Goal: Task Accomplishment & Management: Use online tool/utility

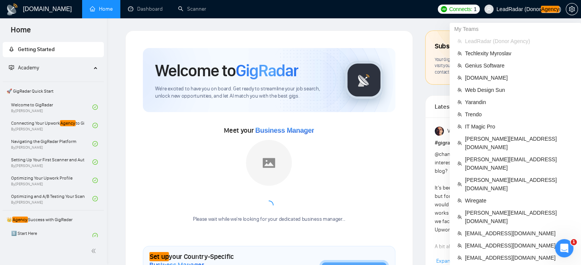
click at [506, 5] on span "LeadRadar (Donor Agency )" at bounding box center [523, 9] width 86 height 24
click at [480, 78] on span "[DOMAIN_NAME]" at bounding box center [519, 78] width 108 height 8
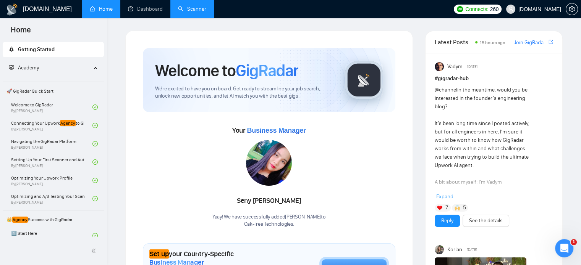
click at [191, 8] on link "Scanner" at bounding box center [192, 9] width 28 height 6
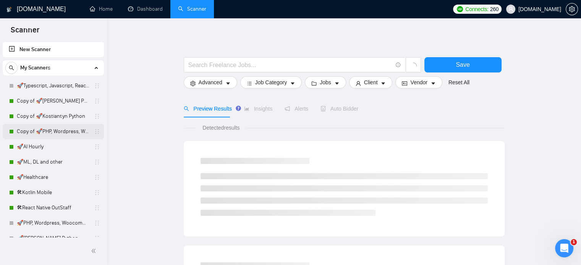
click at [41, 133] on link "Copy of 🚀PHP, Wordpress, Woocommerce" at bounding box center [53, 131] width 73 height 15
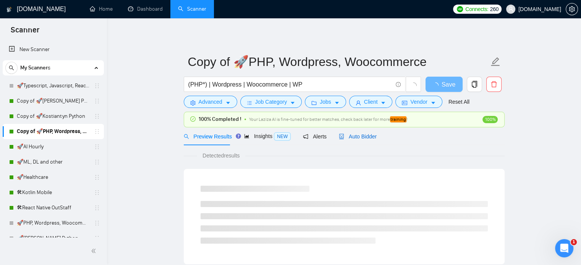
click at [348, 136] on span "Auto Bidder" at bounding box center [358, 137] width 38 height 6
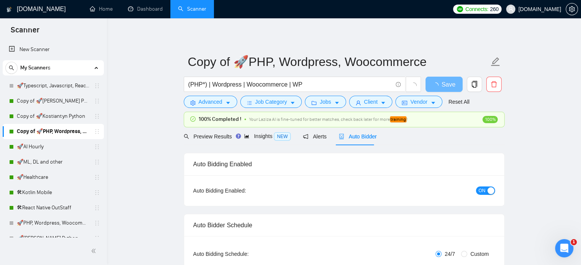
scroll to position [376, 0]
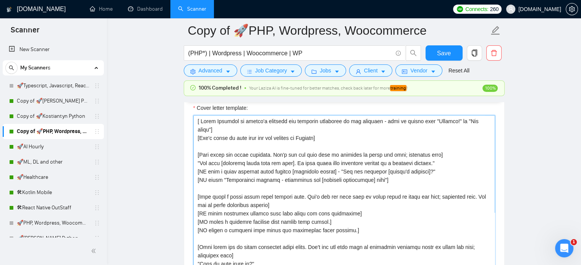
paste textarea "Lorem i dolor, sitam-consect 1–4 adipisci elits do eius t incididuntut labor et…"
type textarea "[Lorem i dolor, sitam-consect 4–3 adipisci elits do eius t incididuntut labor e…"
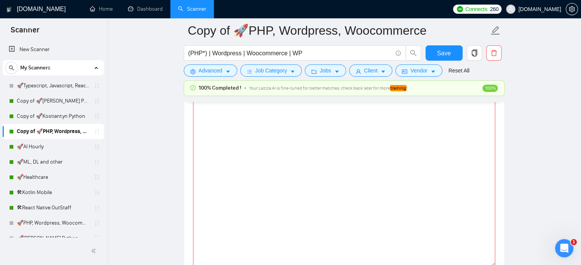
scroll to position [0, 0]
paste textarea "[Lorem i dolor, sitam-consect 4–3 adipisci elits do eius t incididuntut labor e…"
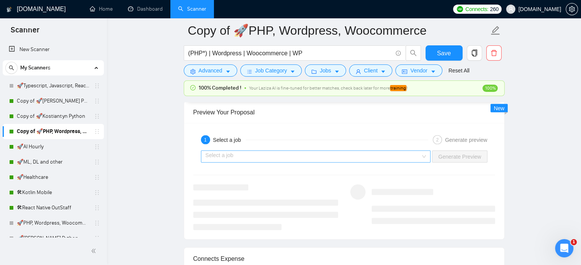
scroll to position [1405, 0]
type textarea "[Lorem i dolor, sitam-consect 4–3 adipisci elits do eius t incididuntut labor e…"
click at [393, 154] on input "search" at bounding box center [312, 155] width 215 height 11
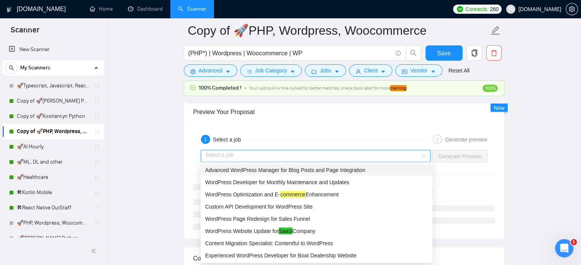
click at [268, 168] on span "Advanced WordPress Manager for Blog Posts and Page Integration" at bounding box center [285, 170] width 160 height 6
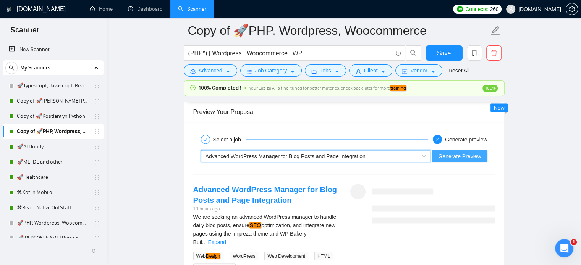
click at [467, 155] on span "Generate Preview" at bounding box center [459, 156] width 43 height 8
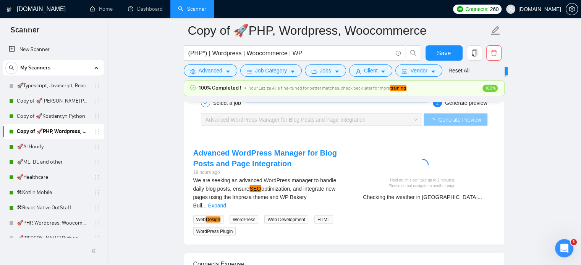
scroll to position [1445, 0]
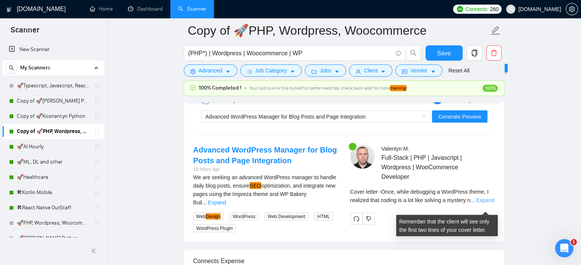
click at [484, 203] on link "Expand" at bounding box center [485, 200] width 18 height 6
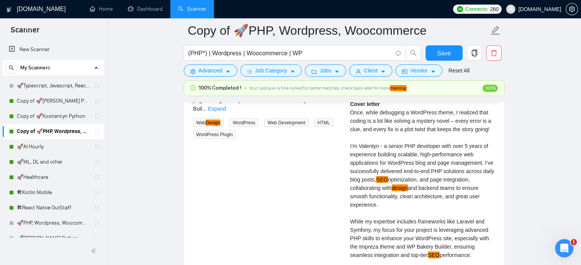
scroll to position [1538, 0]
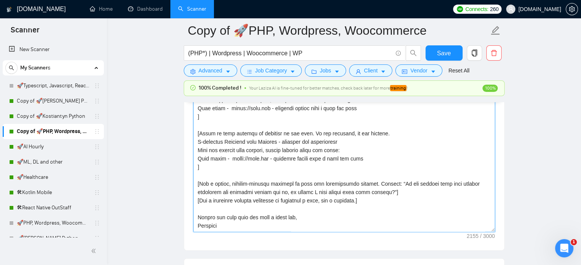
click at [324, 167] on textarea "Cover letter template:" at bounding box center [344, 146] width 302 height 172
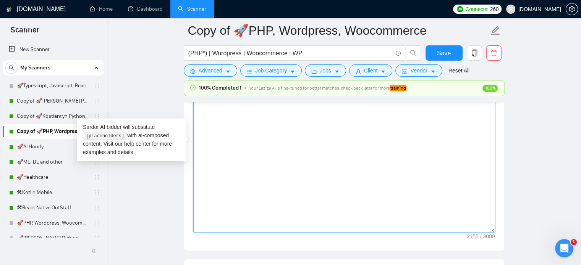
scroll to position [0, 0]
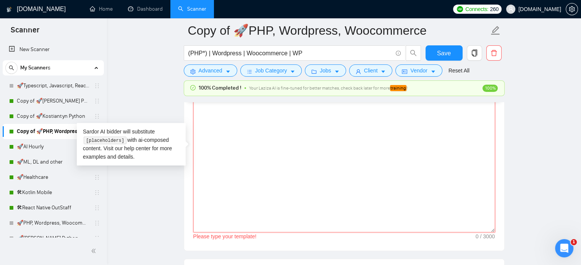
paste textarea "[Lorem i dolor, sitam-consect 4–3 adipisci elits do eius t incididuntut labor e…"
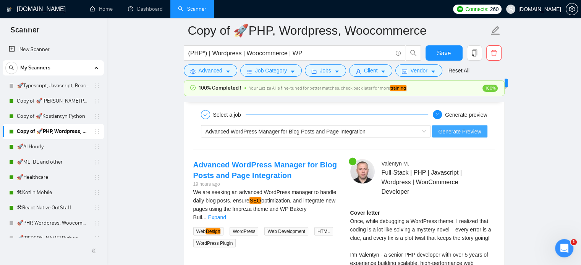
scroll to position [1430, 0]
click at [469, 131] on span "Generate Preview" at bounding box center [459, 131] width 43 height 8
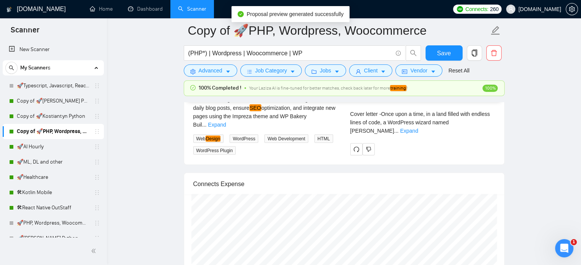
scroll to position [1491, 0]
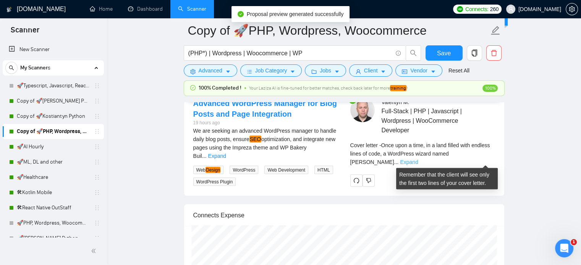
click at [418, 160] on link "Expand" at bounding box center [409, 162] width 18 height 6
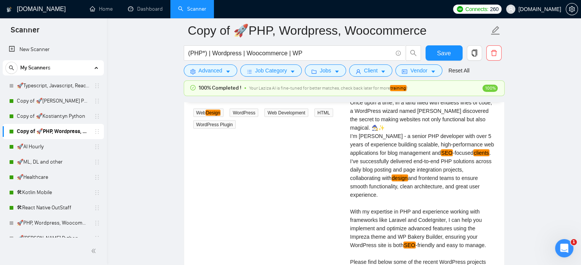
scroll to position [1549, 0]
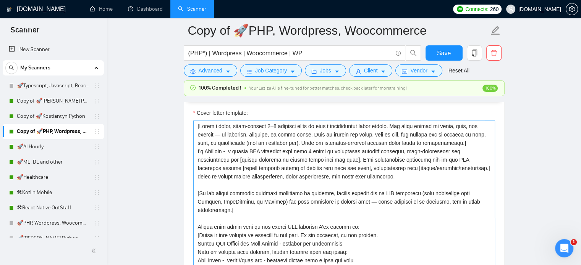
scroll to position [831, 0]
click at [482, 137] on textarea "Cover letter template:" at bounding box center [344, 206] width 302 height 172
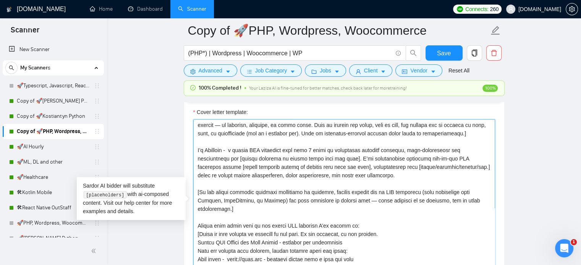
scroll to position [0, 0]
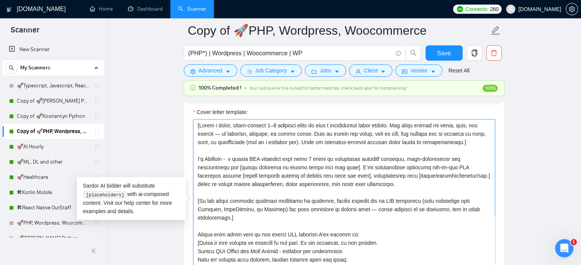
click at [228, 220] on textarea "Cover letter template:" at bounding box center [344, 206] width 302 height 172
click at [230, 219] on textarea "Cover letter template:" at bounding box center [344, 206] width 302 height 172
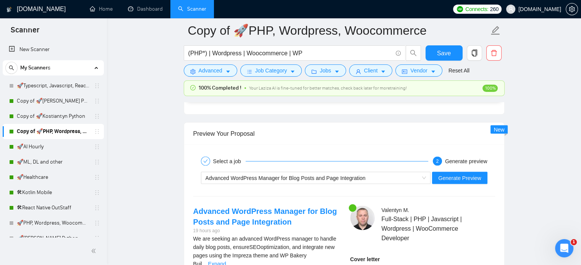
scroll to position [1381, 0]
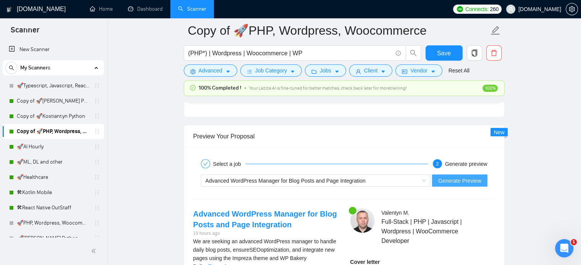
click at [468, 179] on span "Generate Preview" at bounding box center [459, 180] width 43 height 8
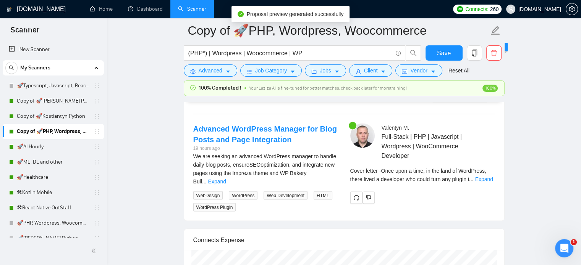
scroll to position [1481, 0]
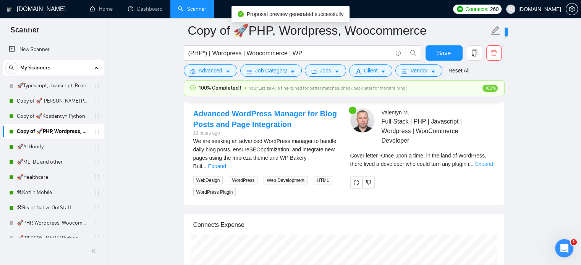
click at [482, 167] on link "Expand" at bounding box center [484, 164] width 18 height 6
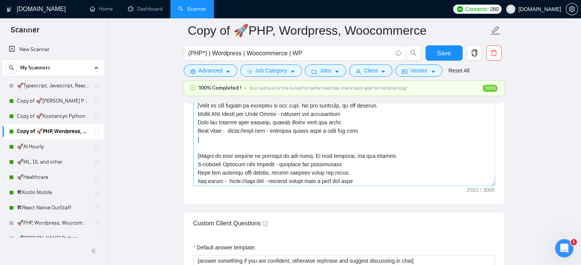
scroll to position [32, 0]
click at [201, 150] on textarea "Cover letter template:" at bounding box center [344, 100] width 302 height 172
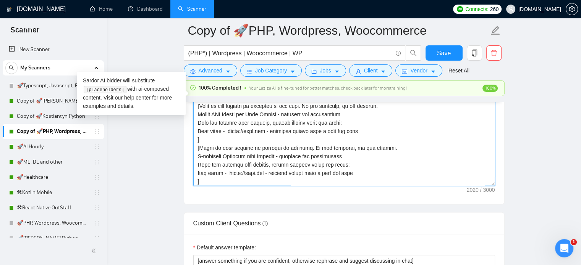
click at [195, 140] on textarea "Cover letter template:" at bounding box center [344, 100] width 302 height 172
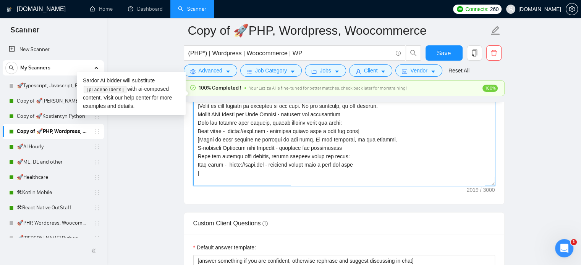
click at [198, 171] on textarea "Cover letter template:" at bounding box center [344, 100] width 302 height 172
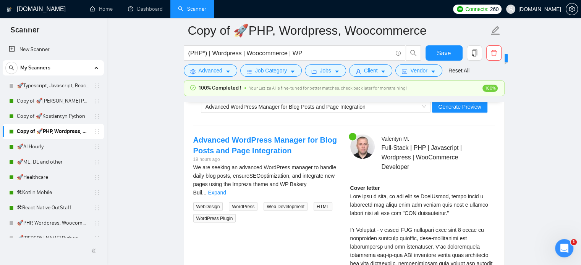
scroll to position [1454, 0]
click at [467, 108] on span "Generate Preview" at bounding box center [459, 107] width 43 height 8
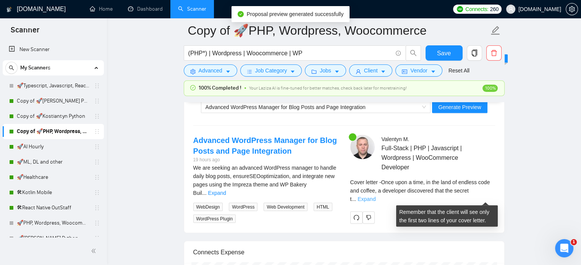
click at [375, 197] on link "Expand" at bounding box center [366, 199] width 18 height 6
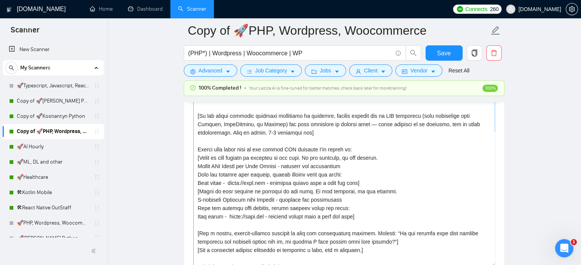
scroll to position [65, 0]
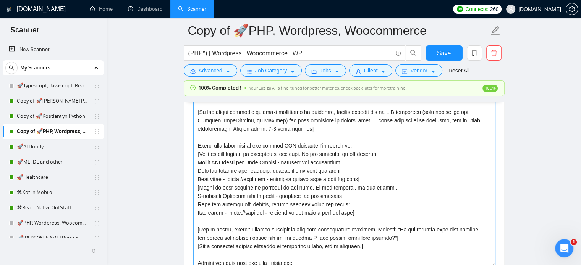
click at [234, 208] on textarea "Cover letter template:" at bounding box center [344, 181] width 302 height 172
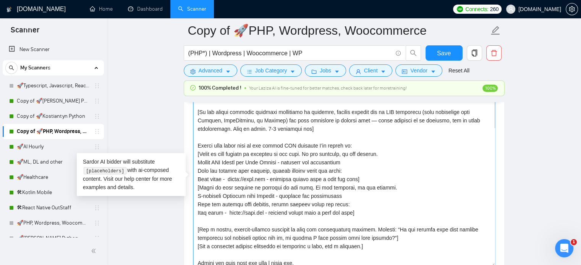
click at [230, 165] on textarea "Cover letter template:" at bounding box center [344, 181] width 302 height 172
click at [321, 171] on textarea "Cover letter template:" at bounding box center [344, 181] width 302 height 172
click at [274, 183] on textarea "Cover letter template:" at bounding box center [344, 181] width 302 height 172
click at [377, 183] on textarea "Cover letter template:" at bounding box center [344, 181] width 302 height 172
click at [371, 179] on textarea "Cover letter template:" at bounding box center [344, 181] width 302 height 172
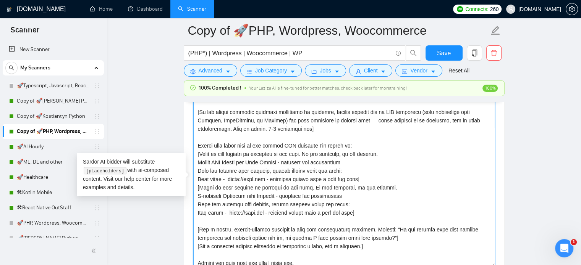
click at [354, 179] on textarea "Cover letter template:" at bounding box center [344, 181] width 302 height 172
click at [353, 179] on textarea "Cover letter template:" at bounding box center [344, 181] width 302 height 172
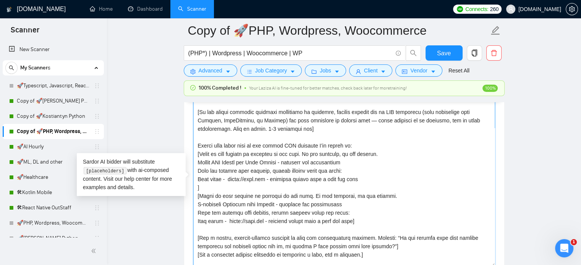
click at [353, 223] on textarea "Cover letter template:" at bounding box center [344, 181] width 302 height 172
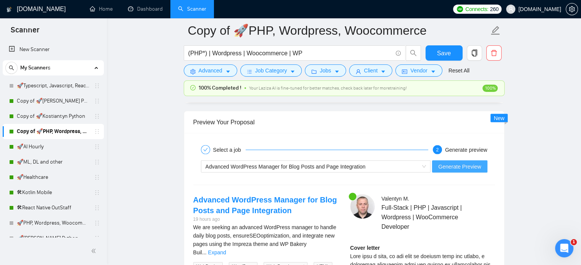
scroll to position [1395, 0]
click at [458, 165] on span "Generate Preview" at bounding box center [459, 166] width 43 height 8
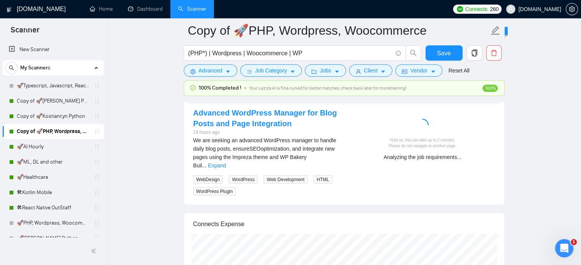
scroll to position [1470, 0]
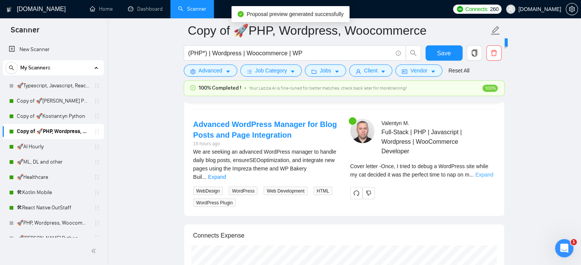
click at [482, 178] on link "Expand" at bounding box center [484, 175] width 18 height 6
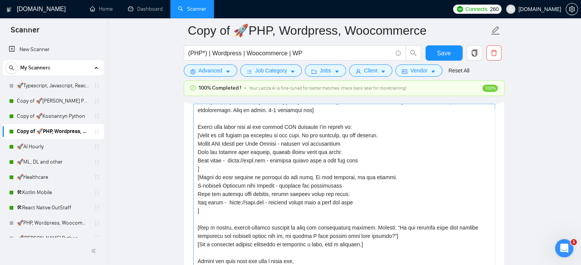
scroll to position [853, 0]
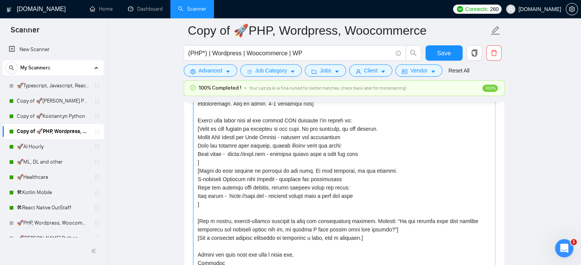
click at [317, 169] on textarea "Cover letter template:" at bounding box center [344, 183] width 302 height 172
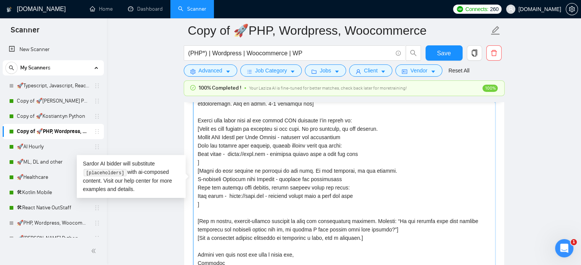
click at [280, 165] on textarea "Cover letter template:" at bounding box center [344, 183] width 302 height 172
click at [280, 171] on textarea "Cover letter template:" at bounding box center [344, 183] width 302 height 172
click at [312, 171] on textarea "Cover letter template:" at bounding box center [344, 183] width 302 height 172
click at [315, 177] on textarea "Cover letter template:" at bounding box center [344, 183] width 302 height 172
click at [267, 181] on textarea "Cover letter template:" at bounding box center [344, 183] width 302 height 172
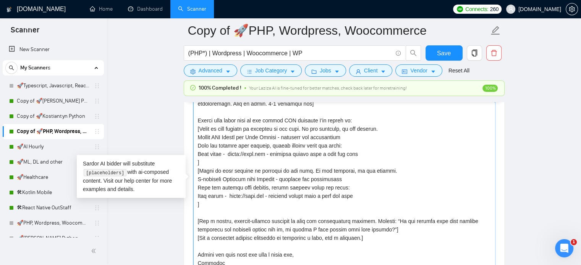
click at [241, 187] on textarea "Cover letter template:" at bounding box center [344, 183] width 302 height 172
click at [275, 188] on textarea "Cover letter template:" at bounding box center [344, 183] width 302 height 172
drag, startPoint x: 282, startPoint y: 180, endPoint x: 352, endPoint y: 180, distance: 69.9
click at [352, 180] on textarea "Cover letter template:" at bounding box center [344, 183] width 302 height 172
click at [325, 188] on textarea "Cover letter template:" at bounding box center [344, 183] width 302 height 172
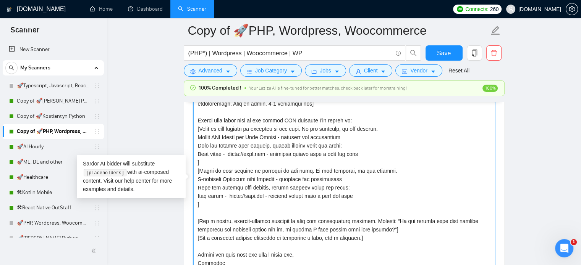
click at [237, 188] on textarea "Cover letter template:" at bounding box center [344, 183] width 302 height 172
click at [258, 188] on textarea "Cover letter template:" at bounding box center [344, 183] width 302 height 172
click at [307, 188] on textarea "Cover letter template:" at bounding box center [344, 183] width 302 height 172
click at [341, 188] on textarea "Cover letter template:" at bounding box center [344, 183] width 302 height 172
click at [347, 188] on textarea "Cover letter template:" at bounding box center [344, 183] width 302 height 172
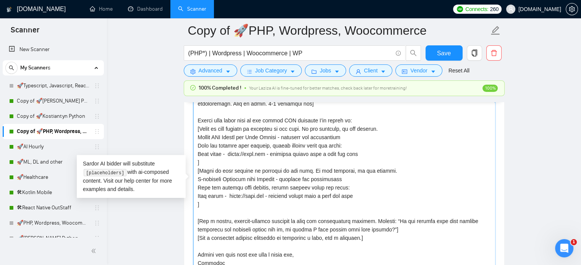
drag, startPoint x: 272, startPoint y: 197, endPoint x: 361, endPoint y: 197, distance: 88.6
click at [361, 197] on textarea "Cover letter template:" at bounding box center [344, 183] width 302 height 172
drag, startPoint x: 267, startPoint y: 156, endPoint x: 370, endPoint y: 156, distance: 103.5
click at [370, 156] on textarea "Cover letter template:" at bounding box center [344, 183] width 302 height 172
click at [287, 179] on textarea "Cover letter template:" at bounding box center [344, 183] width 302 height 172
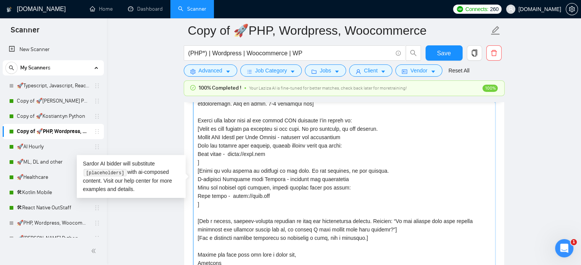
drag, startPoint x: 285, startPoint y: 180, endPoint x: 314, endPoint y: 181, distance: 29.8
click at [314, 181] on textarea "Cover letter template:" at bounding box center [344, 183] width 302 height 172
drag, startPoint x: 332, startPoint y: 181, endPoint x: 283, endPoint y: 181, distance: 48.5
click at [283, 181] on textarea "Cover letter template:" at bounding box center [344, 183] width 302 height 172
drag, startPoint x: 286, startPoint y: 137, endPoint x: 356, endPoint y: 137, distance: 69.1
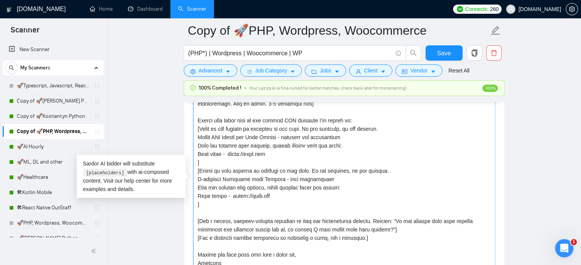
click at [356, 137] on textarea "Cover letter template:" at bounding box center [344, 183] width 302 height 172
paste textarea "some"
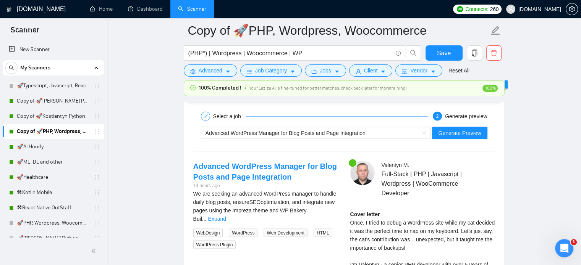
scroll to position [1427, 0]
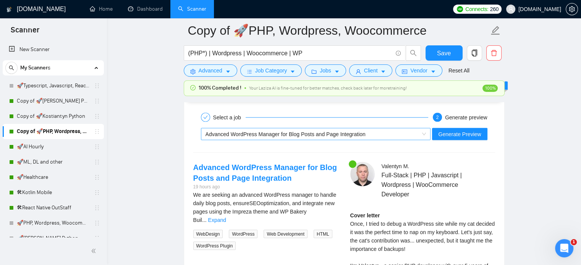
click at [406, 134] on div "Advanced WordPress Manager for Blog Posts and Page Integration" at bounding box center [312, 133] width 214 height 11
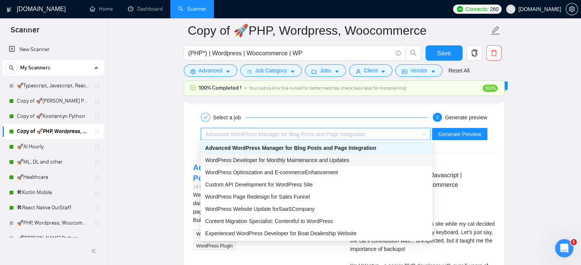
click at [238, 163] on span "WordPress Developer for Monthly Maintenance and Updates" at bounding box center [277, 160] width 144 height 6
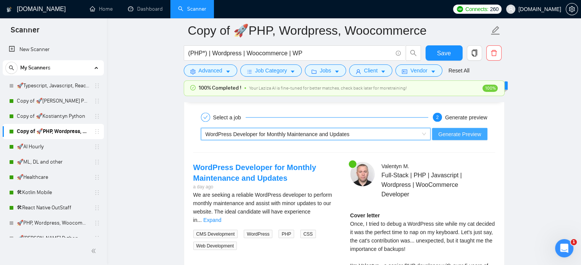
click at [463, 131] on span "Generate Preview" at bounding box center [459, 134] width 43 height 8
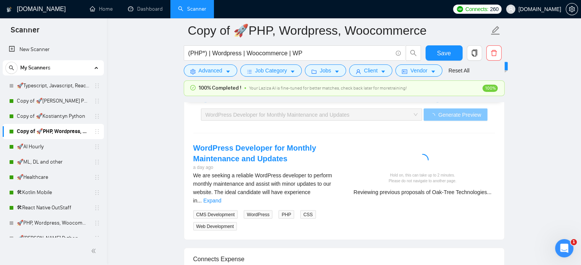
scroll to position [1441, 0]
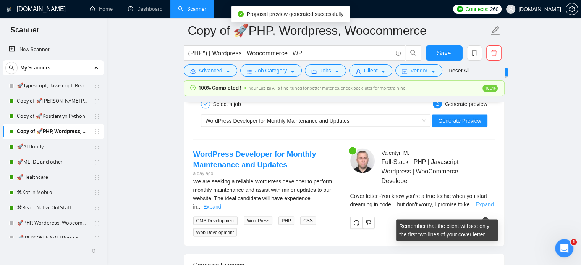
click at [488, 207] on link "Expand" at bounding box center [484, 204] width 18 height 6
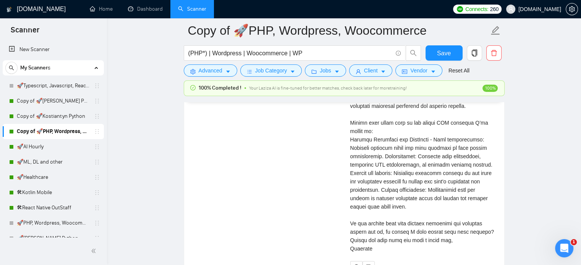
scroll to position [1671, 0]
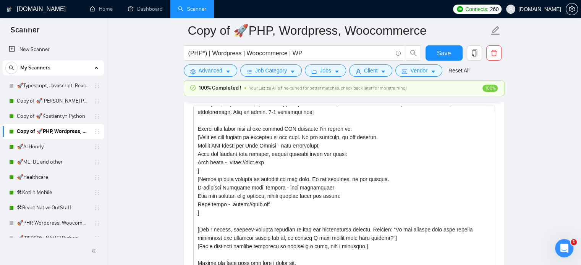
scroll to position [843, 0]
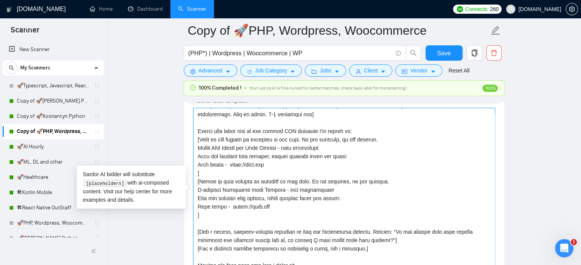
drag, startPoint x: 281, startPoint y: 191, endPoint x: 333, endPoint y: 192, distance: 52.0
click at [333, 192] on textarea "Cover letter template:" at bounding box center [344, 194] width 302 height 172
drag, startPoint x: 284, startPoint y: 148, endPoint x: 342, endPoint y: 149, distance: 58.4
click at [342, 149] on textarea "Cover letter template:" at bounding box center [344, 194] width 302 height 172
click at [270, 165] on textarea "Cover letter template:" at bounding box center [344, 194] width 302 height 172
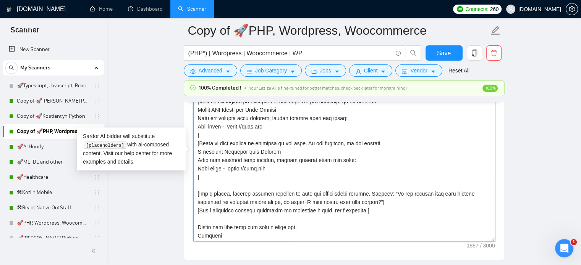
scroll to position [880, 0]
click at [350, 160] on textarea "Cover letter template:" at bounding box center [344, 157] width 302 height 172
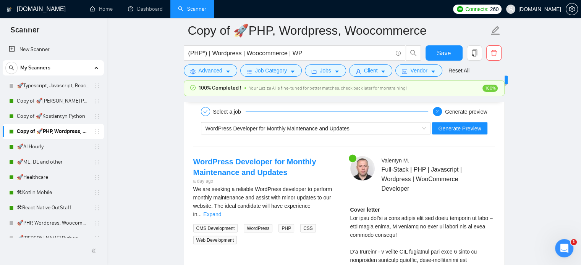
scroll to position [1434, 0]
click at [466, 126] on span "Generate Preview" at bounding box center [459, 127] width 43 height 8
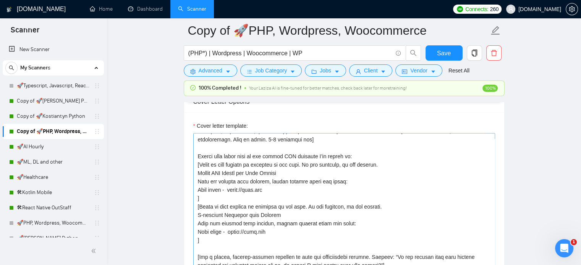
scroll to position [824, 0]
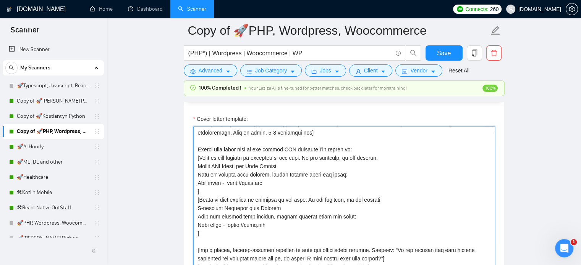
click at [343, 175] on textarea "Cover letter template:" at bounding box center [344, 212] width 302 height 172
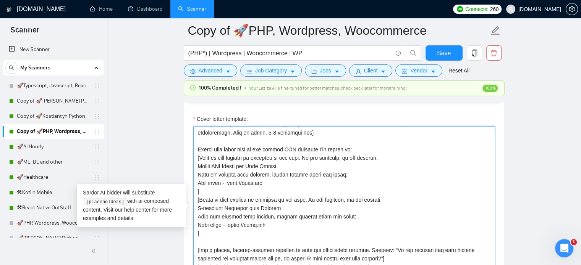
click at [326, 175] on textarea "Cover letter template:" at bounding box center [344, 212] width 302 height 172
click at [328, 217] on textarea "Cover letter template:" at bounding box center [344, 212] width 302 height 172
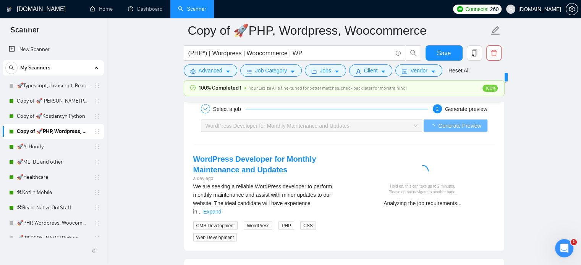
scroll to position [1435, 0]
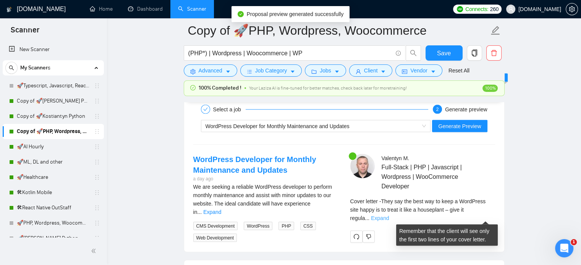
click at [389, 219] on link "Expand" at bounding box center [380, 218] width 18 height 6
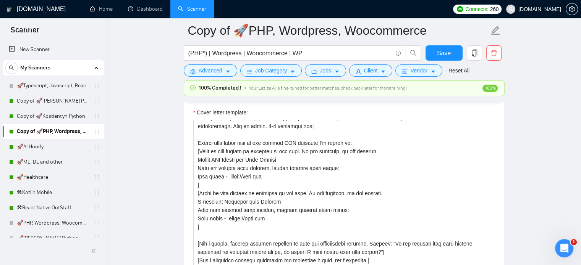
scroll to position [837, 0]
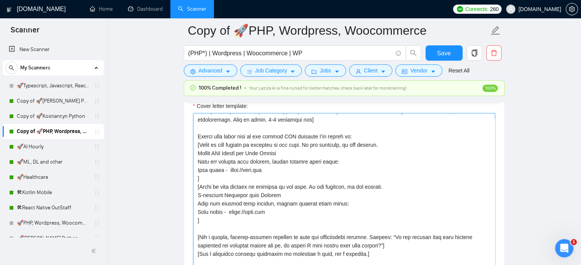
click at [298, 173] on textarea "Cover letter template:" at bounding box center [344, 199] width 302 height 172
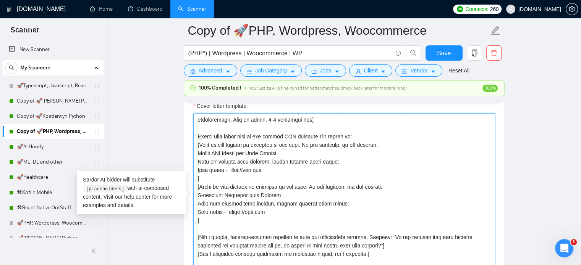
click at [294, 157] on textarea "Cover letter template:" at bounding box center [344, 199] width 302 height 172
click at [299, 164] on textarea "Cover letter template:" at bounding box center [344, 199] width 302 height 172
click at [297, 153] on textarea "Cover letter template:" at bounding box center [344, 199] width 302 height 172
click at [317, 140] on textarea "Cover letter template:" at bounding box center [344, 199] width 302 height 172
click at [318, 146] on textarea "Cover letter template:" at bounding box center [344, 199] width 302 height 172
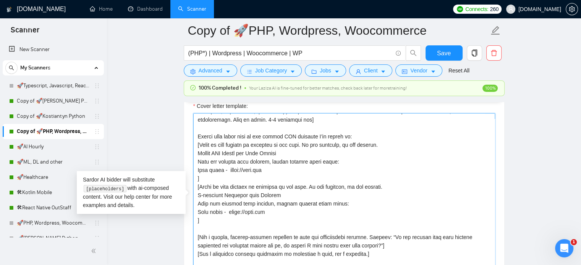
click at [265, 146] on textarea "Cover letter template:" at bounding box center [344, 199] width 302 height 172
click at [277, 184] on textarea "Cover letter template:" at bounding box center [344, 199] width 302 height 172
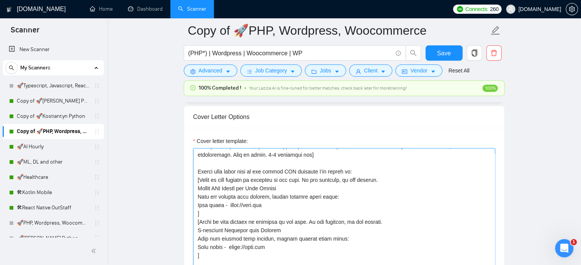
scroll to position [825, 0]
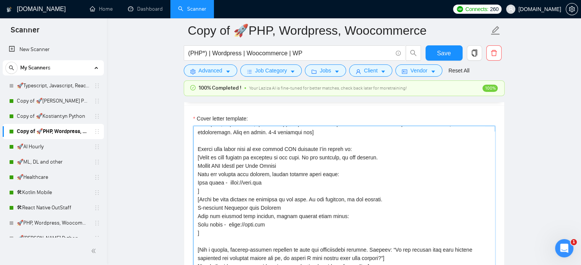
click at [306, 185] on textarea "Cover letter template:" at bounding box center [344, 212] width 302 height 172
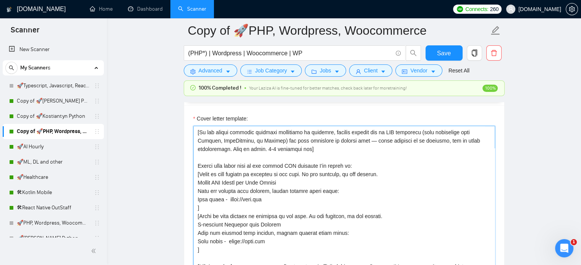
click at [315, 168] on textarea "Cover letter template:" at bounding box center [344, 212] width 302 height 172
click at [215, 177] on textarea "Cover letter template:" at bounding box center [344, 212] width 302 height 172
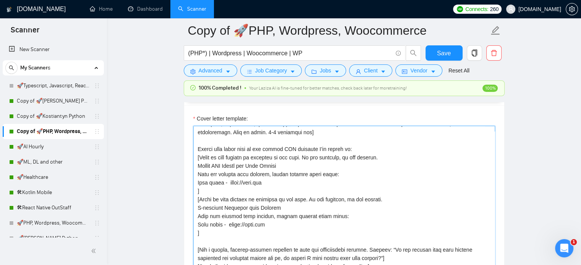
click at [220, 158] on textarea "Cover letter template:" at bounding box center [344, 212] width 302 height 172
click at [320, 158] on textarea "Cover letter template:" at bounding box center [344, 212] width 302 height 172
click at [244, 165] on textarea "Cover letter template:" at bounding box center [344, 212] width 302 height 172
click at [271, 166] on textarea "Cover letter template:" at bounding box center [344, 212] width 302 height 172
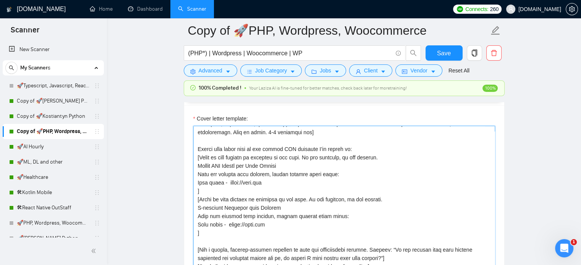
click at [281, 166] on textarea "Cover letter template:" at bounding box center [344, 212] width 302 height 172
click at [197, 166] on textarea "Cover letter template:" at bounding box center [344, 212] width 302 height 172
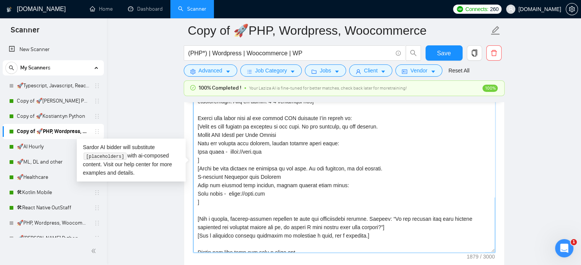
scroll to position [78, 0]
click at [197, 116] on textarea "Cover letter template:" at bounding box center [344, 167] width 302 height 172
click at [197, 160] on textarea "Cover letter template:" at bounding box center [344, 167] width 302 height 172
click at [202, 162] on textarea "Cover letter template:" at bounding box center [344, 167] width 302 height 172
click at [197, 162] on textarea "Cover letter template:" at bounding box center [344, 167] width 302 height 172
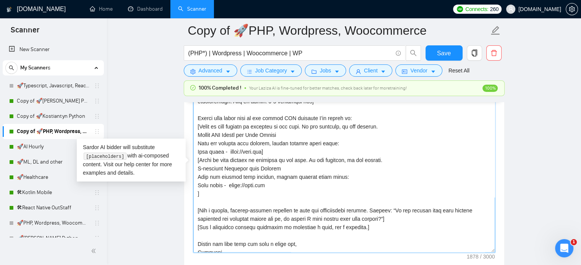
click at [196, 194] on textarea "Cover letter template:" at bounding box center [344, 167] width 302 height 172
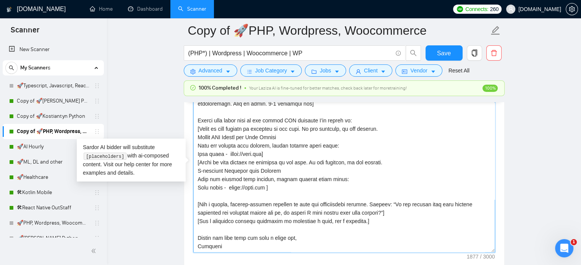
scroll to position [76, 0]
click at [265, 154] on textarea "Cover letter template:" at bounding box center [344, 167] width 302 height 172
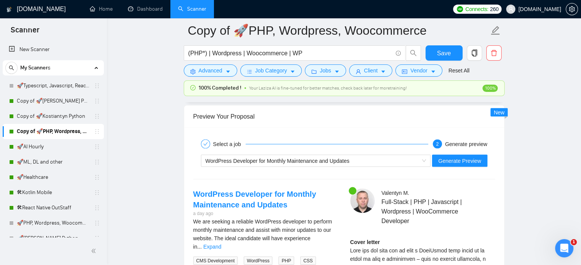
scroll to position [1401, 0]
click at [338, 159] on span "WordPress Developer for Monthly Maintenance and Updates" at bounding box center [277, 160] width 144 height 6
type textarea "[Lorem i dolor, sitam-consect 9–6 adipisci elits do eius t incididuntut labor e…"
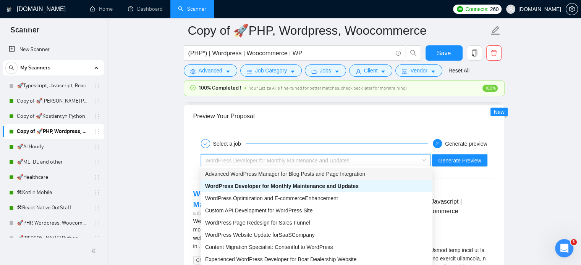
drag, startPoint x: 280, startPoint y: 173, endPoint x: 369, endPoint y: 178, distance: 88.7
click at [281, 174] on span "Advanced WordPress Manager for Blog Posts and Page Integration" at bounding box center [285, 174] width 160 height 6
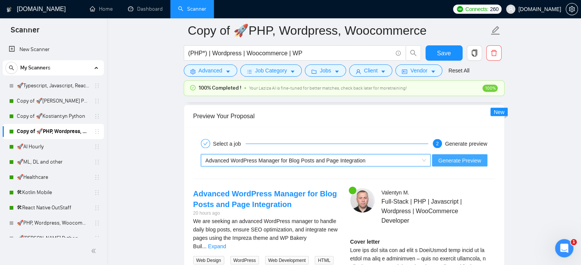
click at [474, 160] on span "Generate Preview" at bounding box center [459, 160] width 43 height 8
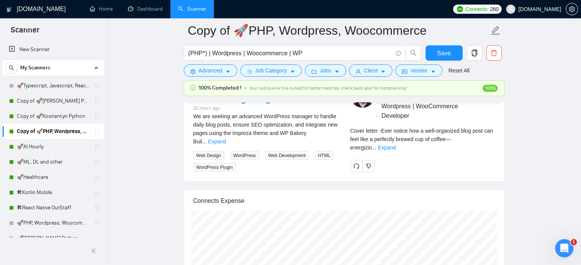
scroll to position [1502, 0]
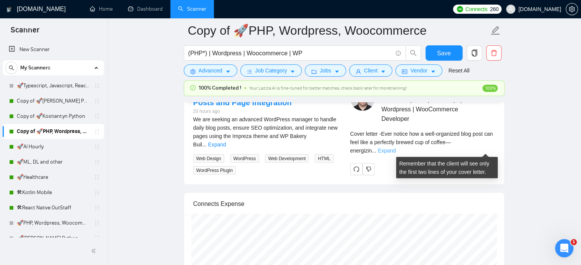
click at [396, 148] on link "Expand" at bounding box center [387, 151] width 18 height 6
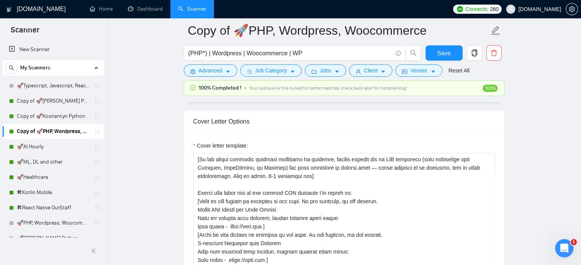
scroll to position [797, 0]
click at [285, 191] on textarea "Cover letter template:" at bounding box center [344, 239] width 302 height 172
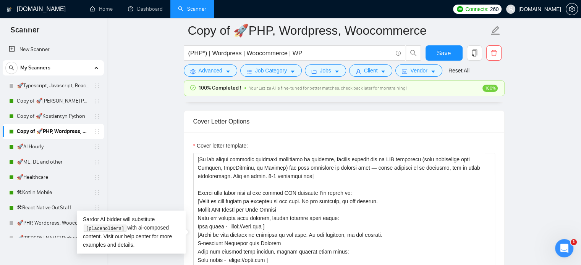
click at [543, 9] on span "[DOMAIN_NAME]" at bounding box center [539, 9] width 43 height 0
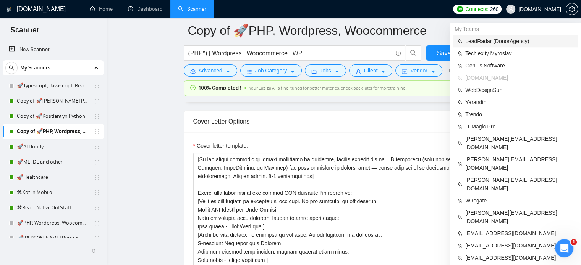
click at [482, 42] on span "LeadRadar (Donor Agency )" at bounding box center [519, 41] width 108 height 8
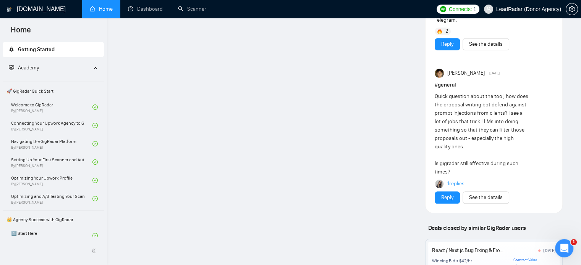
click at [518, 15] on span "LeadRadar (Donor Agency)" at bounding box center [522, 9] width 86 height 24
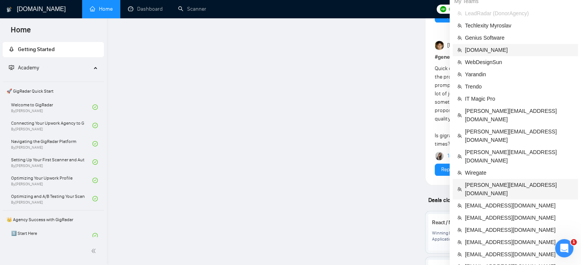
scroll to position [810, 0]
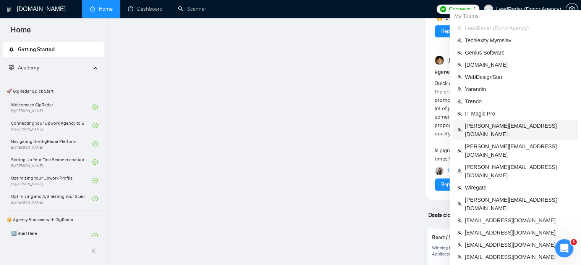
click at [485, 125] on span "[PERSON_NAME][EMAIL_ADDRESS][DOMAIN_NAME]" at bounding box center [519, 130] width 108 height 17
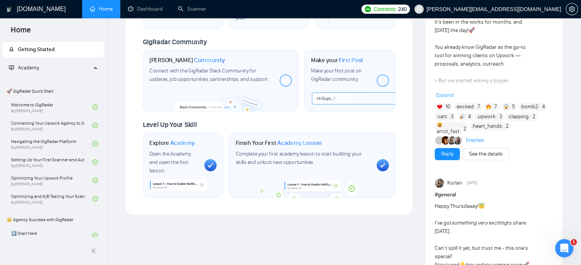
scroll to position [810, 0]
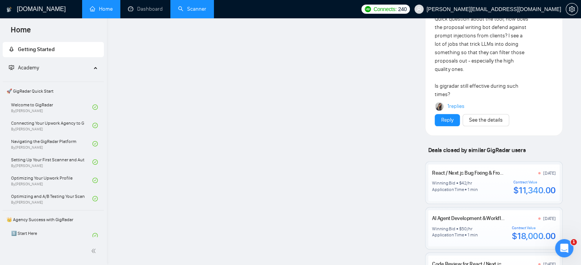
click at [205, 6] on link "Scanner" at bounding box center [192, 9] width 28 height 6
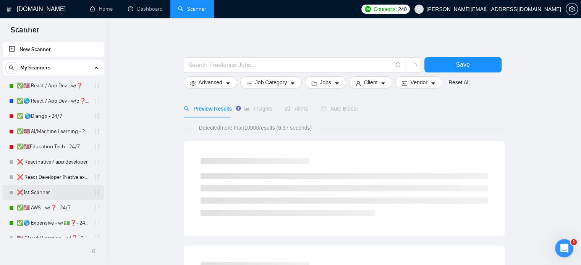
scroll to position [39, 0]
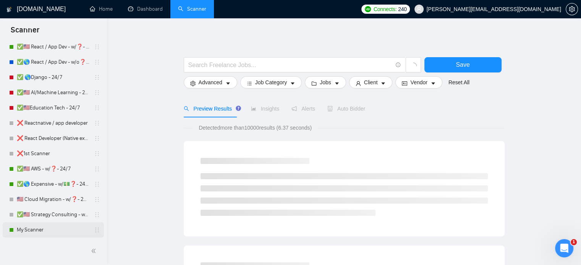
click at [38, 232] on link "My Scanner" at bounding box center [53, 230] width 73 height 15
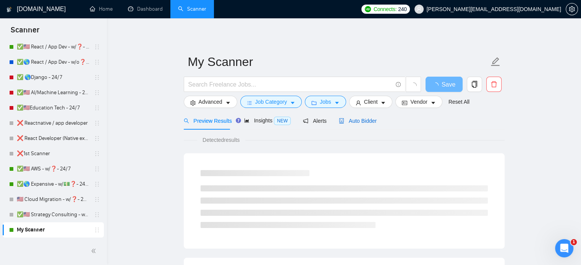
click at [366, 121] on span "Auto Bidder" at bounding box center [358, 121] width 38 height 6
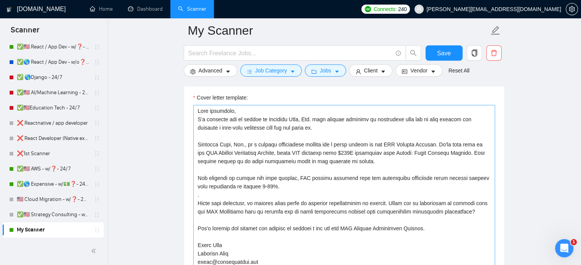
scroll to position [935, 0]
